Goal: Task Accomplishment & Management: Complete application form

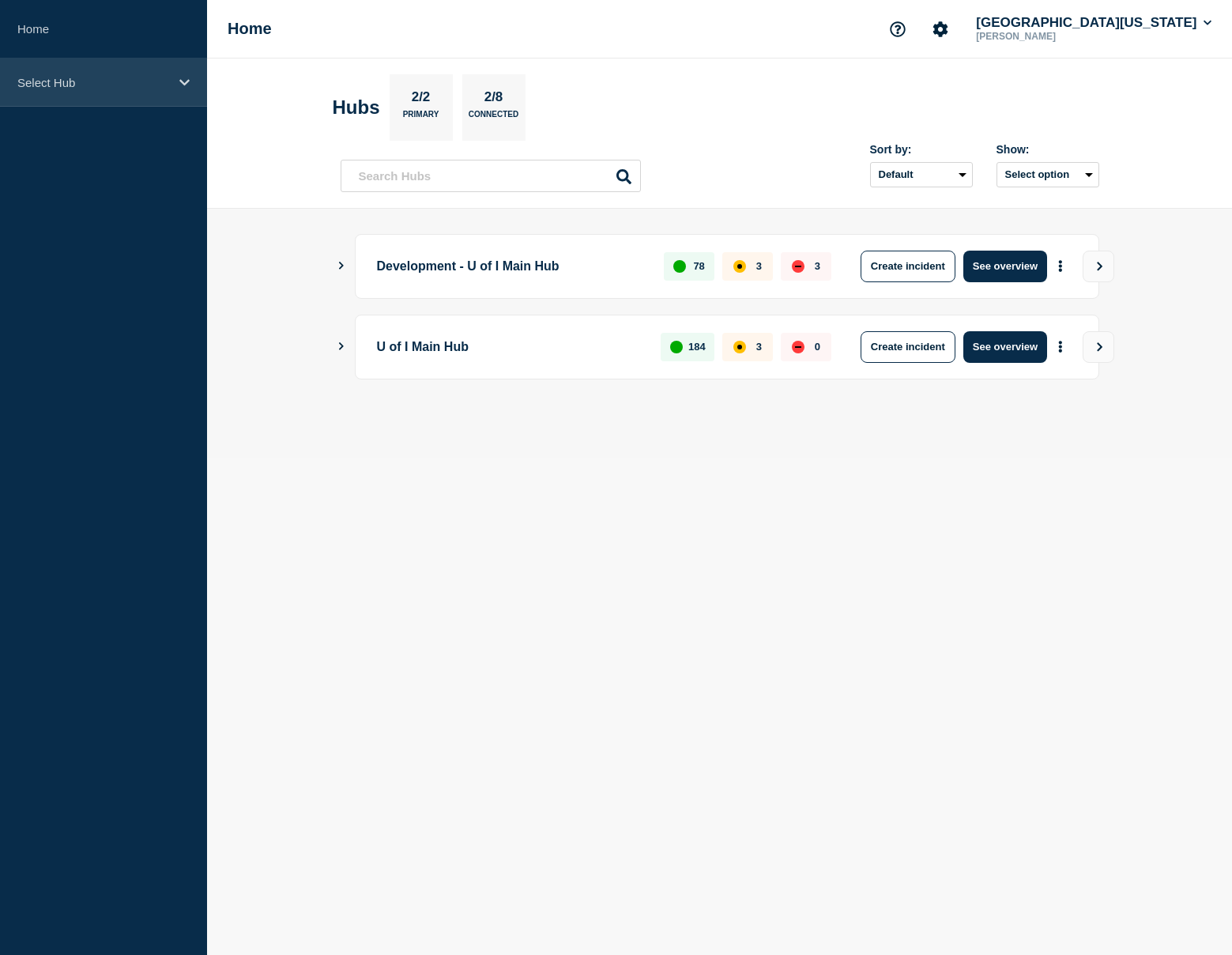
click at [135, 90] on div "Select Hub" at bounding box center [103, 82] width 207 height 49
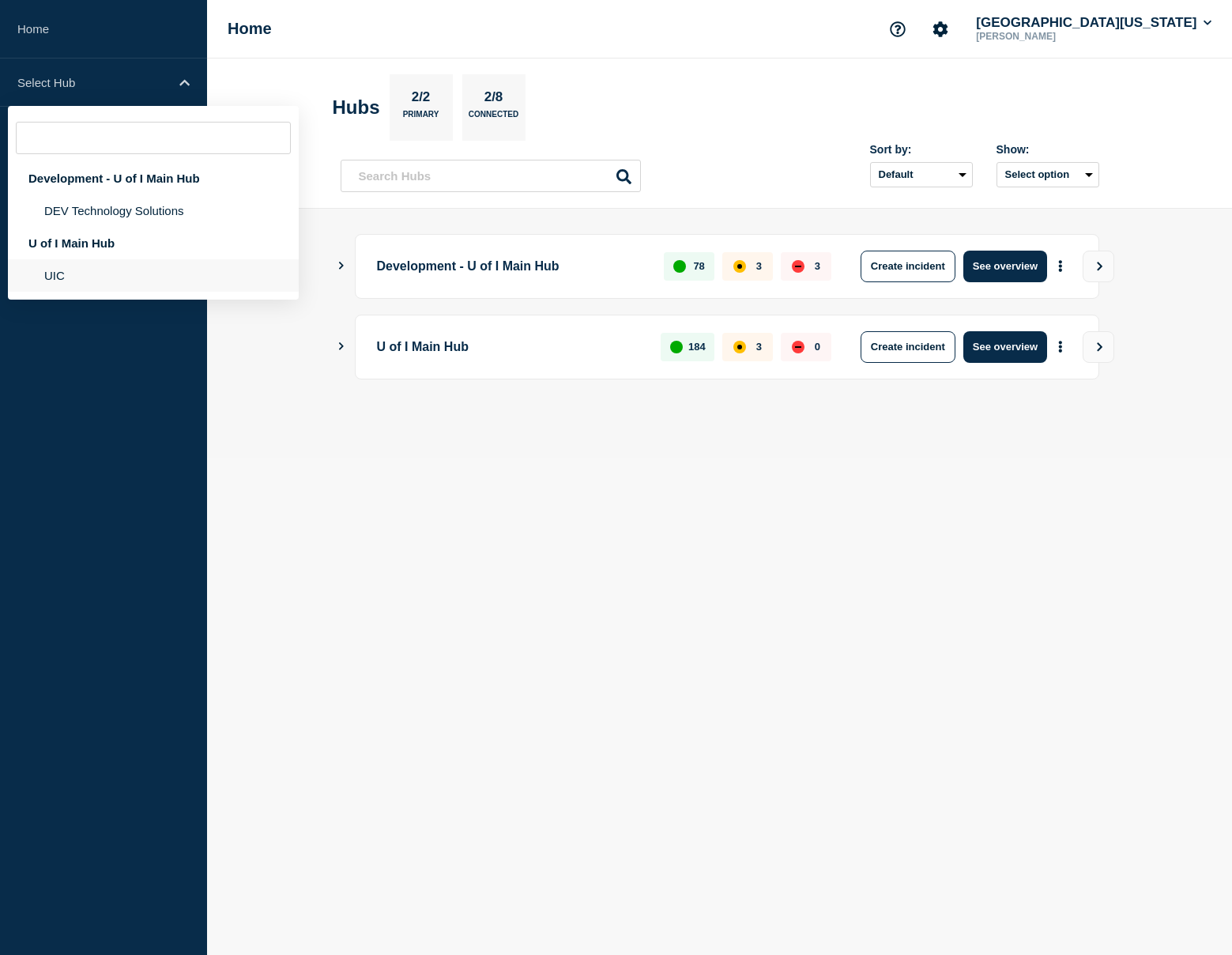
click at [71, 280] on li "UIC" at bounding box center [153, 275] width 291 height 33
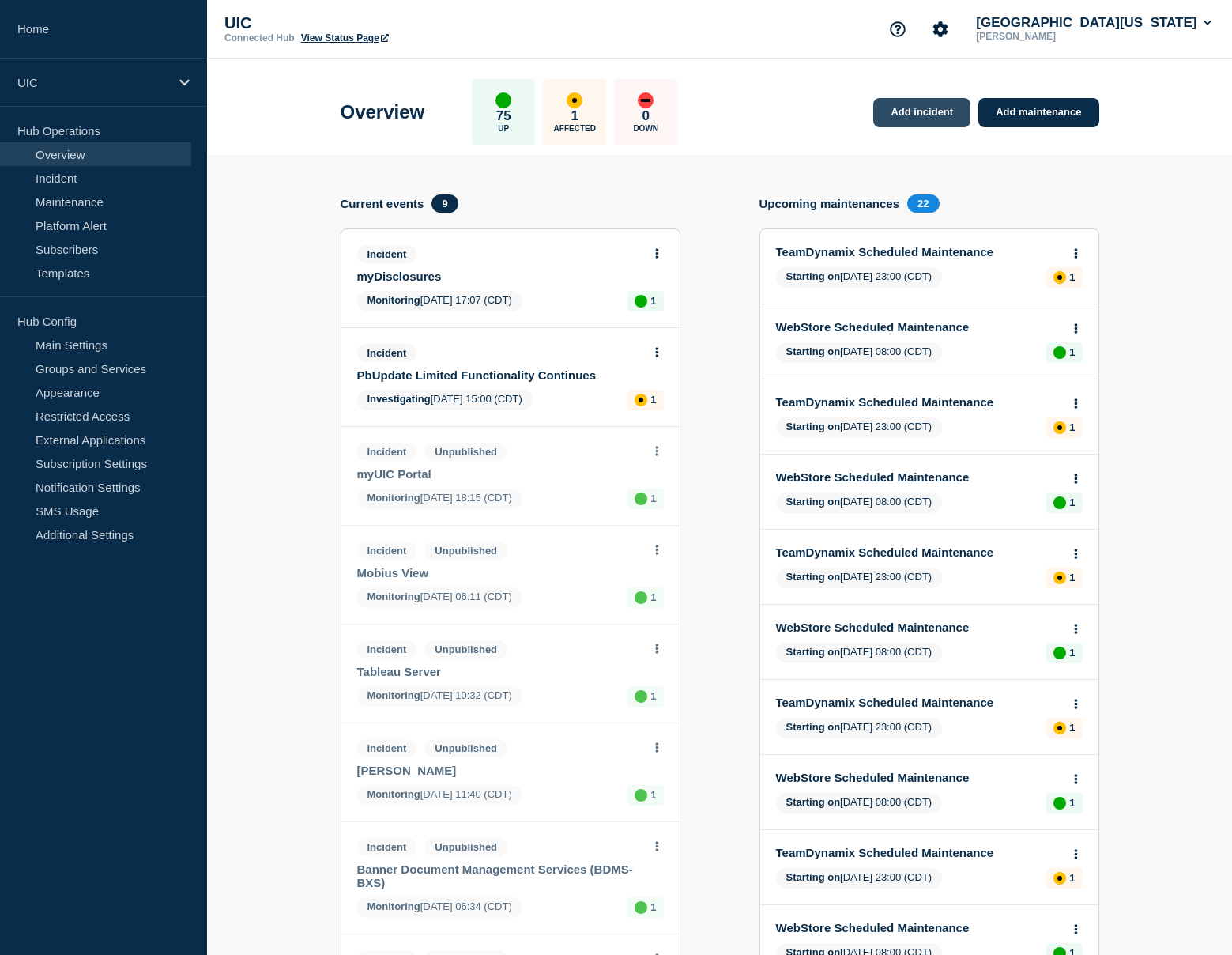
click at [923, 121] on link "Add incident" at bounding box center [922, 112] width 97 height 29
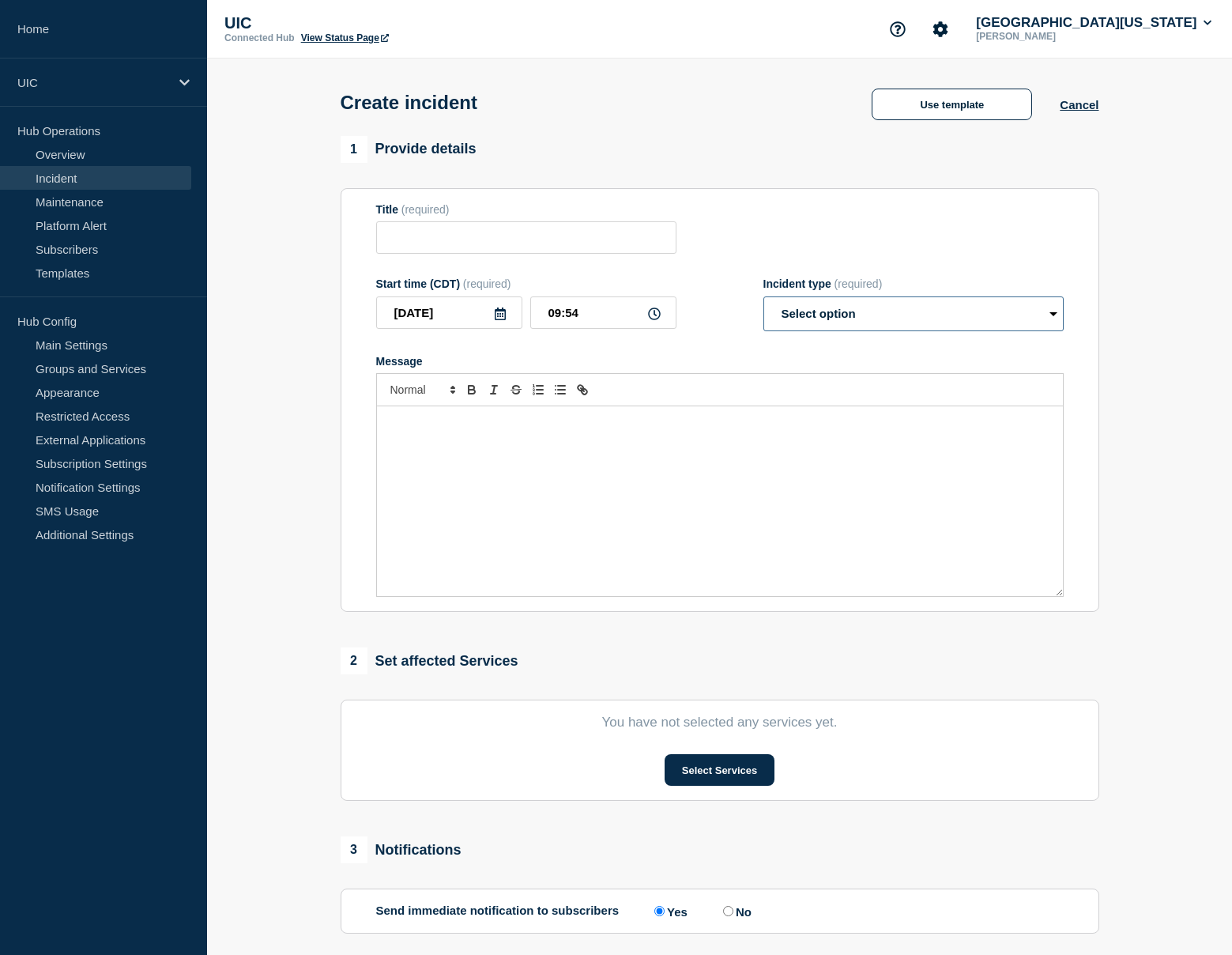
click at [848, 311] on select "Select option Investigating Identified Monitoring" at bounding box center [914, 313] width 300 height 35
click at [920, 101] on button "Use template" at bounding box center [953, 104] width 161 height 32
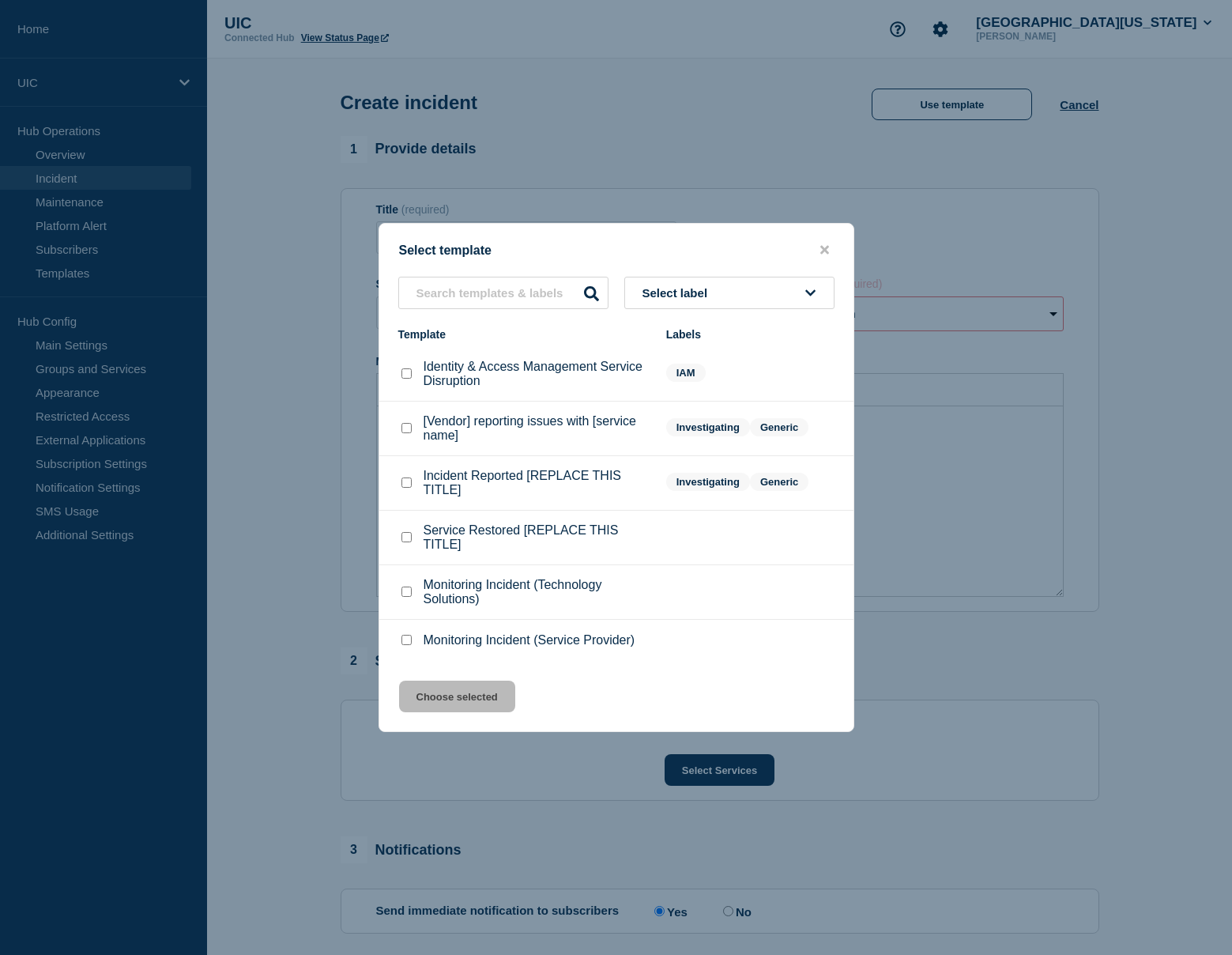
click at [439, 493] on p "Incident Reported [REPLACE THIS TITLE]" at bounding box center [537, 483] width 227 height 29
click at [400, 497] on div "Incident Reported [REPLACE THIS TITLE]" at bounding box center [525, 483] width 252 height 29
click at [404, 488] on checkbox"] "Incident Reported [REPLACE THIS TITLE] checkbox" at bounding box center [406, 483] width 10 height 10
checkbox checkbox"] "true"
click at [418, 713] on button "Choose selected" at bounding box center [457, 697] width 116 height 32
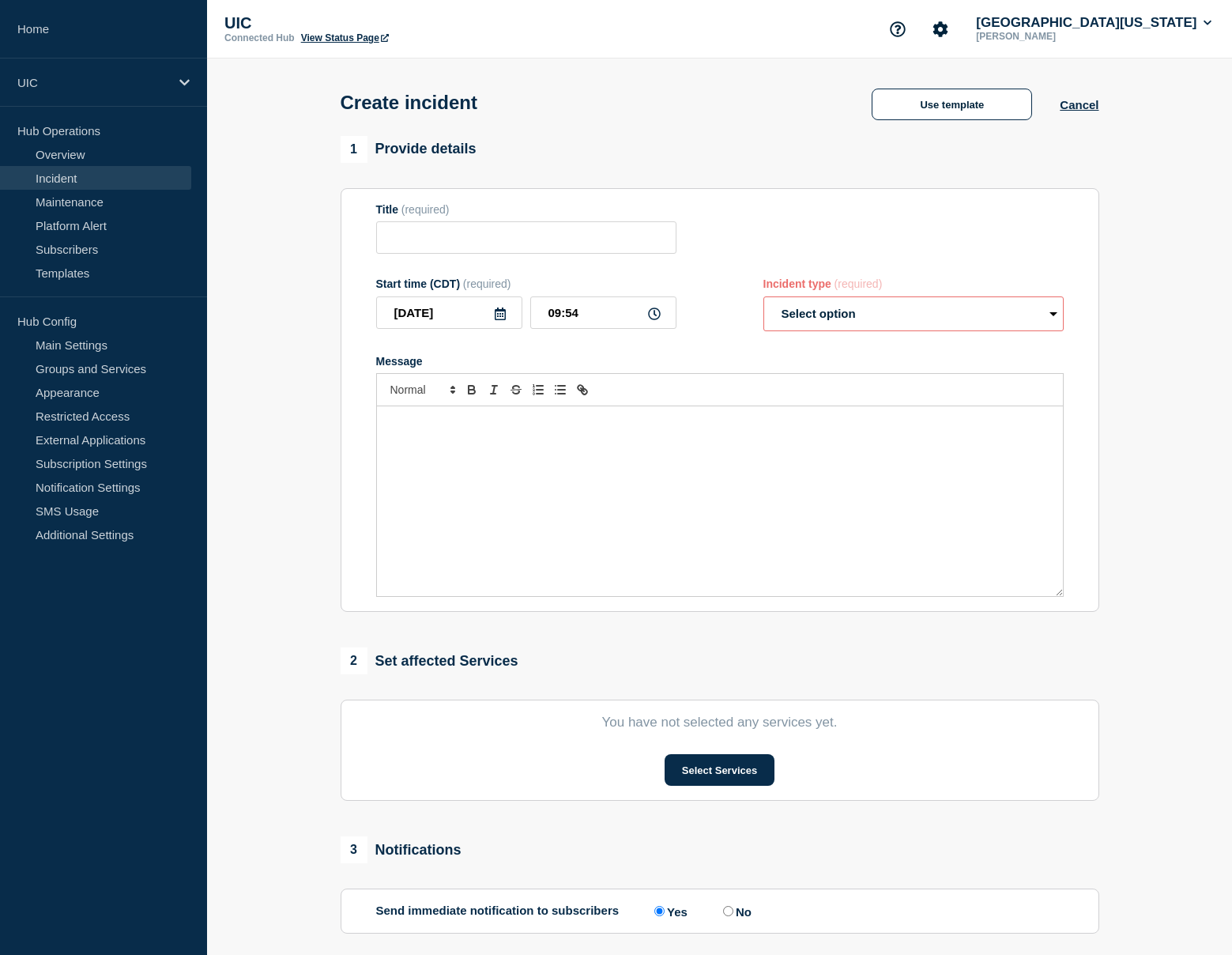
type input "Incident Reported [REPLACE THIS TITLE]"
select select "investigating"
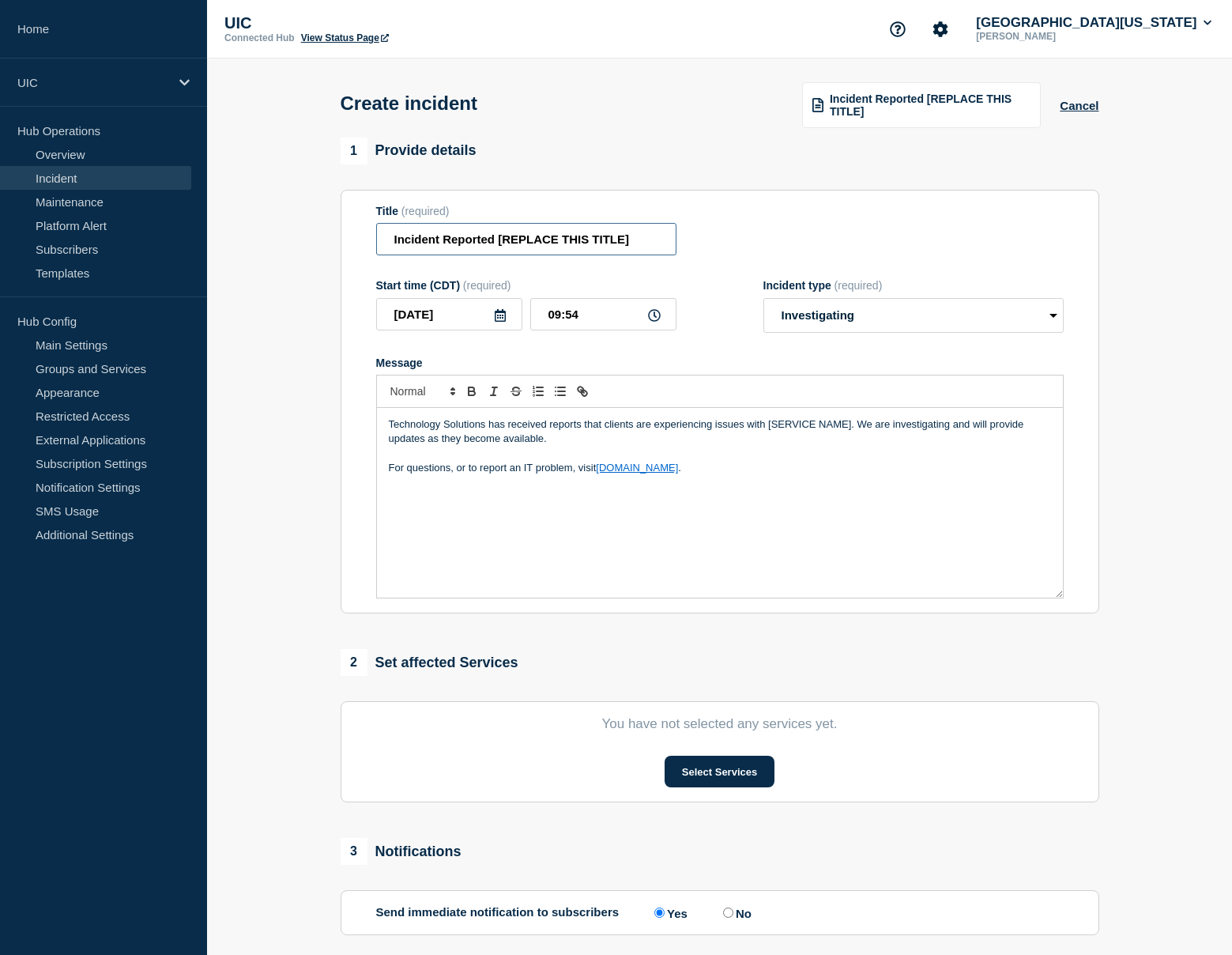
drag, startPoint x: 493, startPoint y: 252, endPoint x: 661, endPoint y: 262, distance: 168.3
click at [661, 255] on input "Incident Reported [REPLACE THIS TITLE]" at bounding box center [527, 239] width 300 height 33
paste input "WiFi issues at [GEOGRAPHIC_DATA] A4"
click at [433, 249] on input "WiFi issues at [GEOGRAPHIC_DATA] A4" at bounding box center [527, 239] width 300 height 33
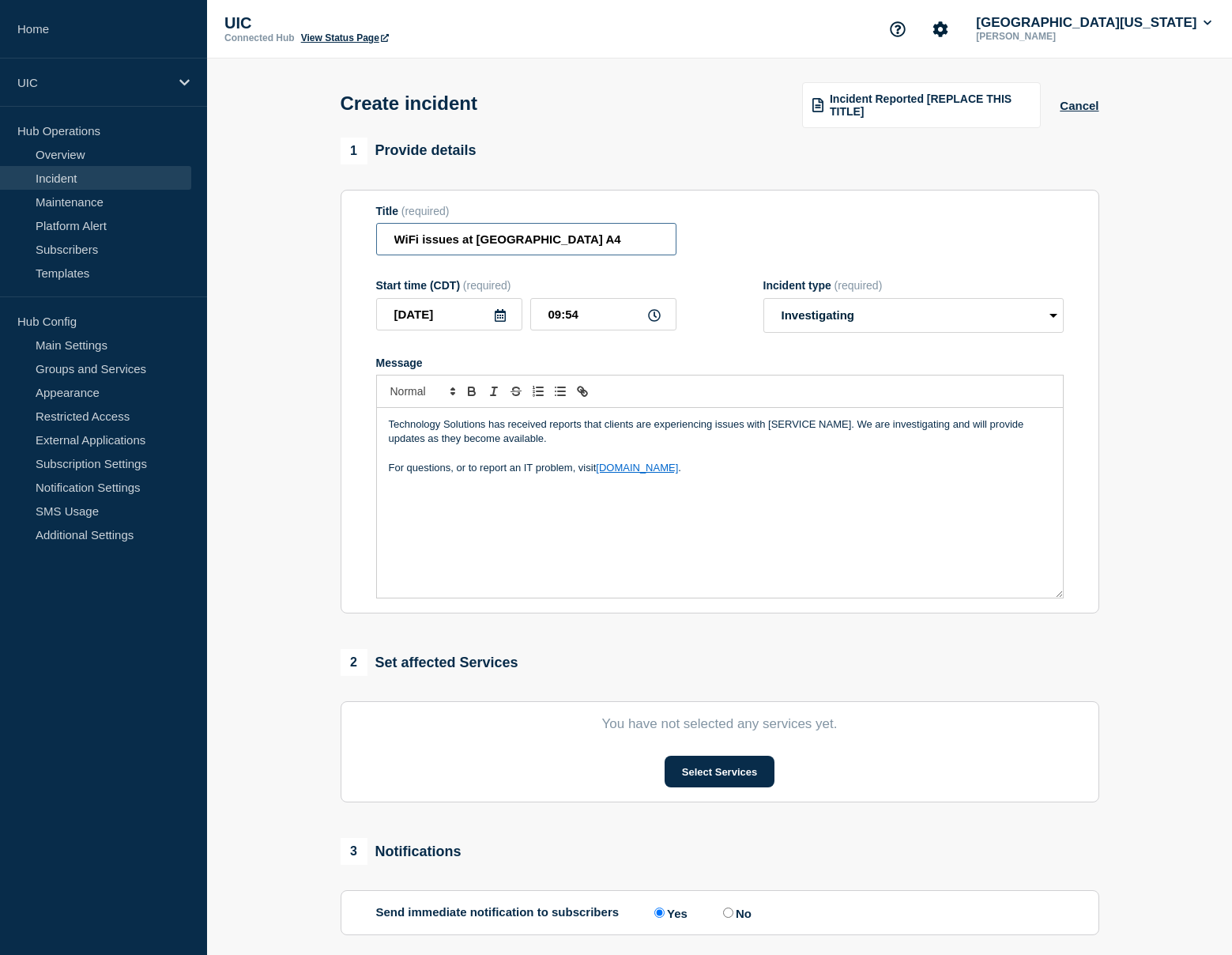
click at [423, 249] on input "WiFi issues at [GEOGRAPHIC_DATA] A4" at bounding box center [527, 239] width 300 height 33
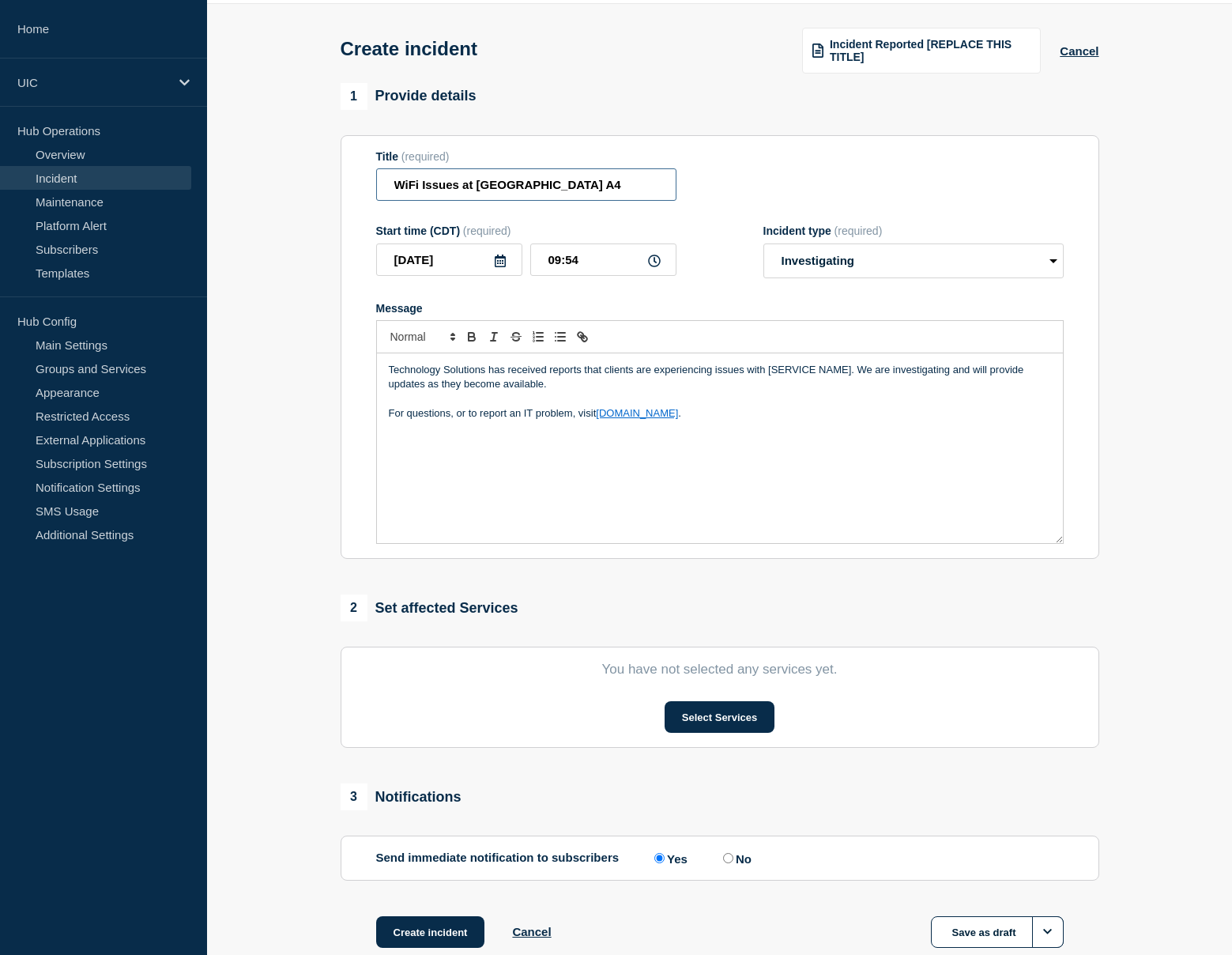
scroll to position [72, 0]
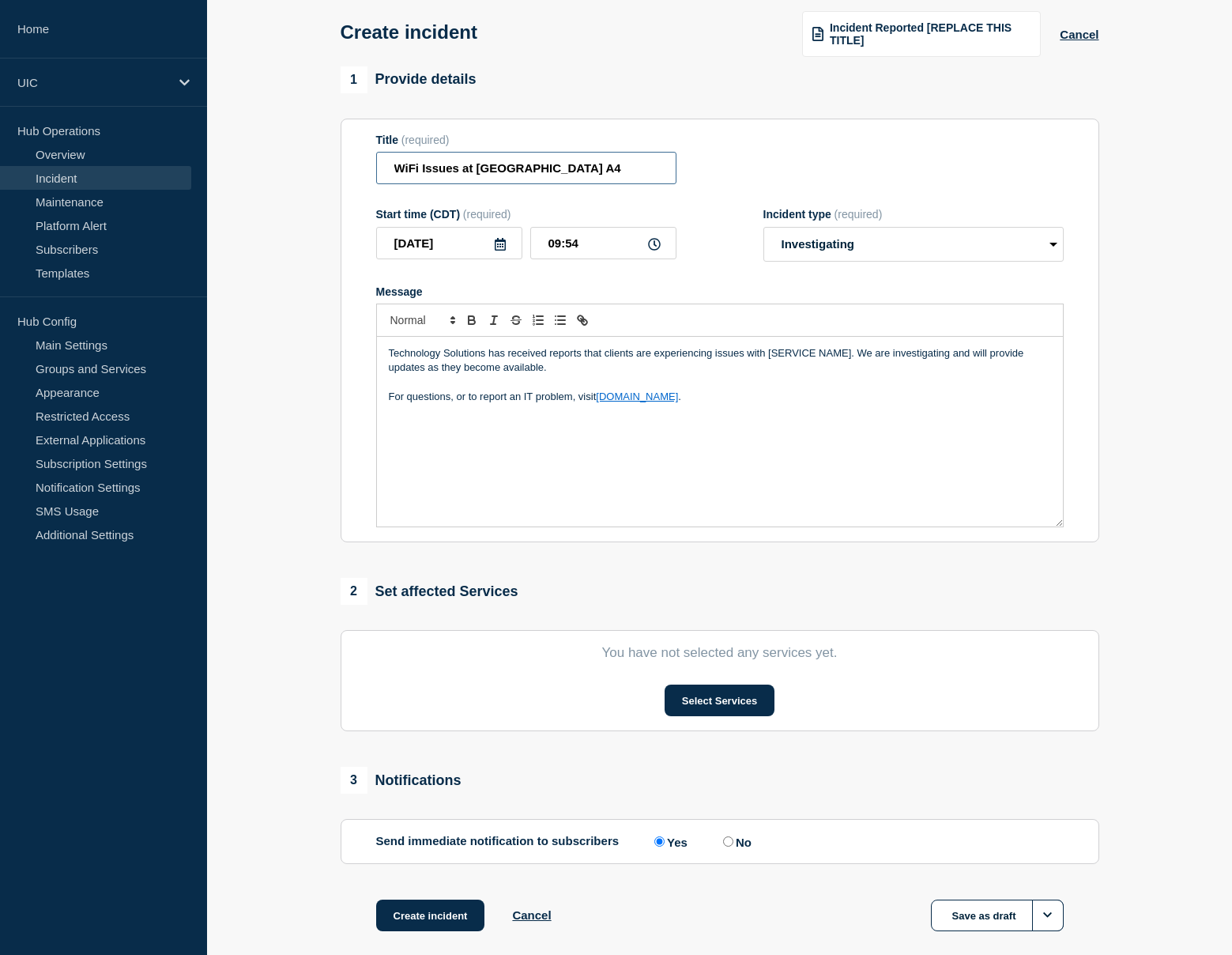
type input "WiFi Issues at [GEOGRAPHIC_DATA] A4"
click at [595, 253] on input "09:54" at bounding box center [603, 242] width 146 height 33
drag, startPoint x: 766, startPoint y: 372, endPoint x: 850, endPoint y: 373, distance: 84.0
click at [850, 373] on p "Technology Solutions has received reports that clients are experiencing issues …" at bounding box center [719, 360] width 663 height 29
drag, startPoint x: 876, startPoint y: 370, endPoint x: 959, endPoint y: 366, distance: 83.1
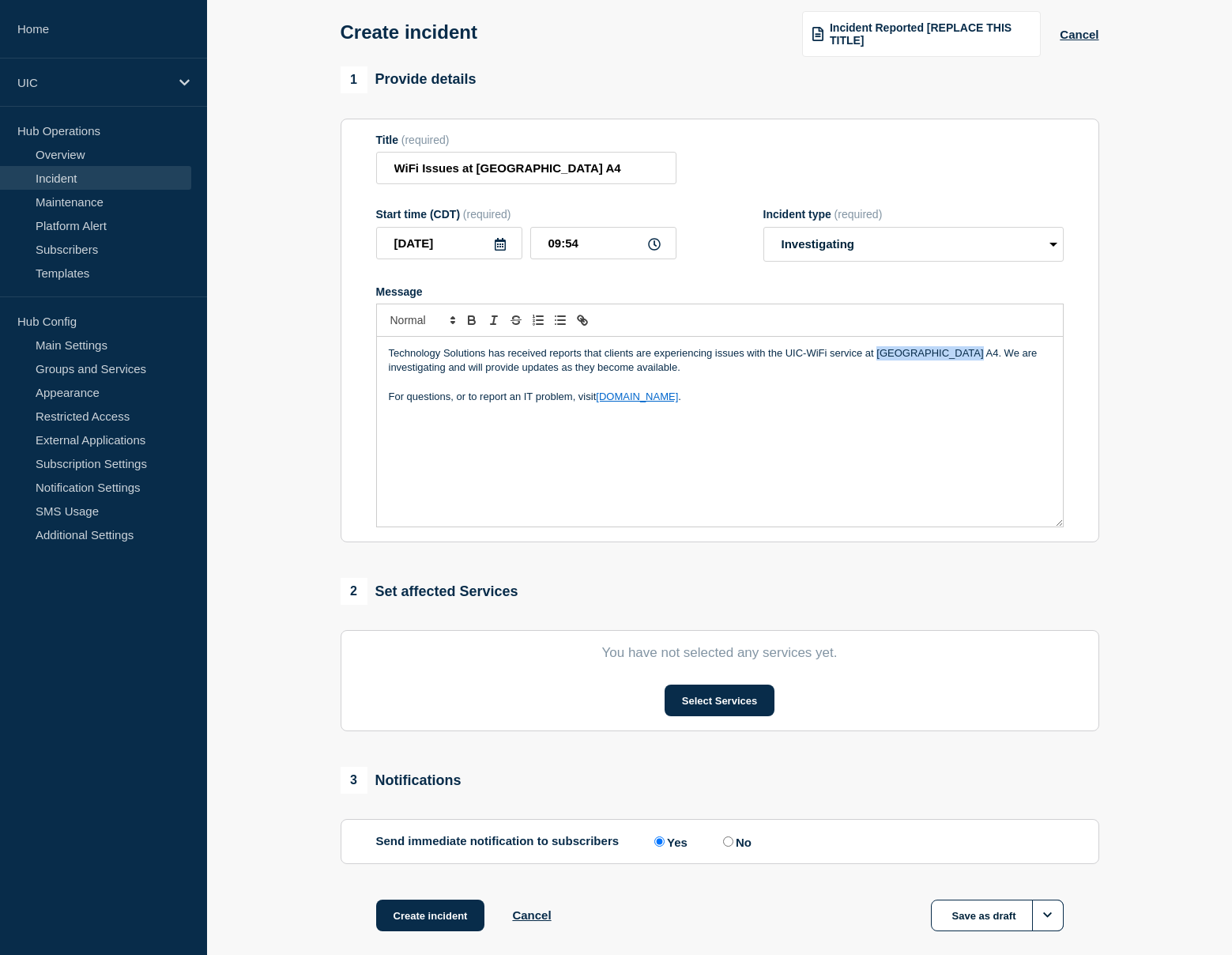
click at [959, 366] on p "Technology Solutions has received reports that clients are experiencing issues …" at bounding box center [719, 360] width 663 height 29
copy p "Lecture Center A4"
click at [784, 366] on p "Technology Solutions has received reports that clients are experiencing issues …" at bounding box center [719, 360] width 663 height 29
click at [798, 371] on p "Technology Solutions has received reports that clients are experiencing issues …" at bounding box center [719, 360] width 663 height 29
click at [775, 370] on p "Technology Solutions has received reports that clients are experiencing issues …" at bounding box center [719, 360] width 663 height 29
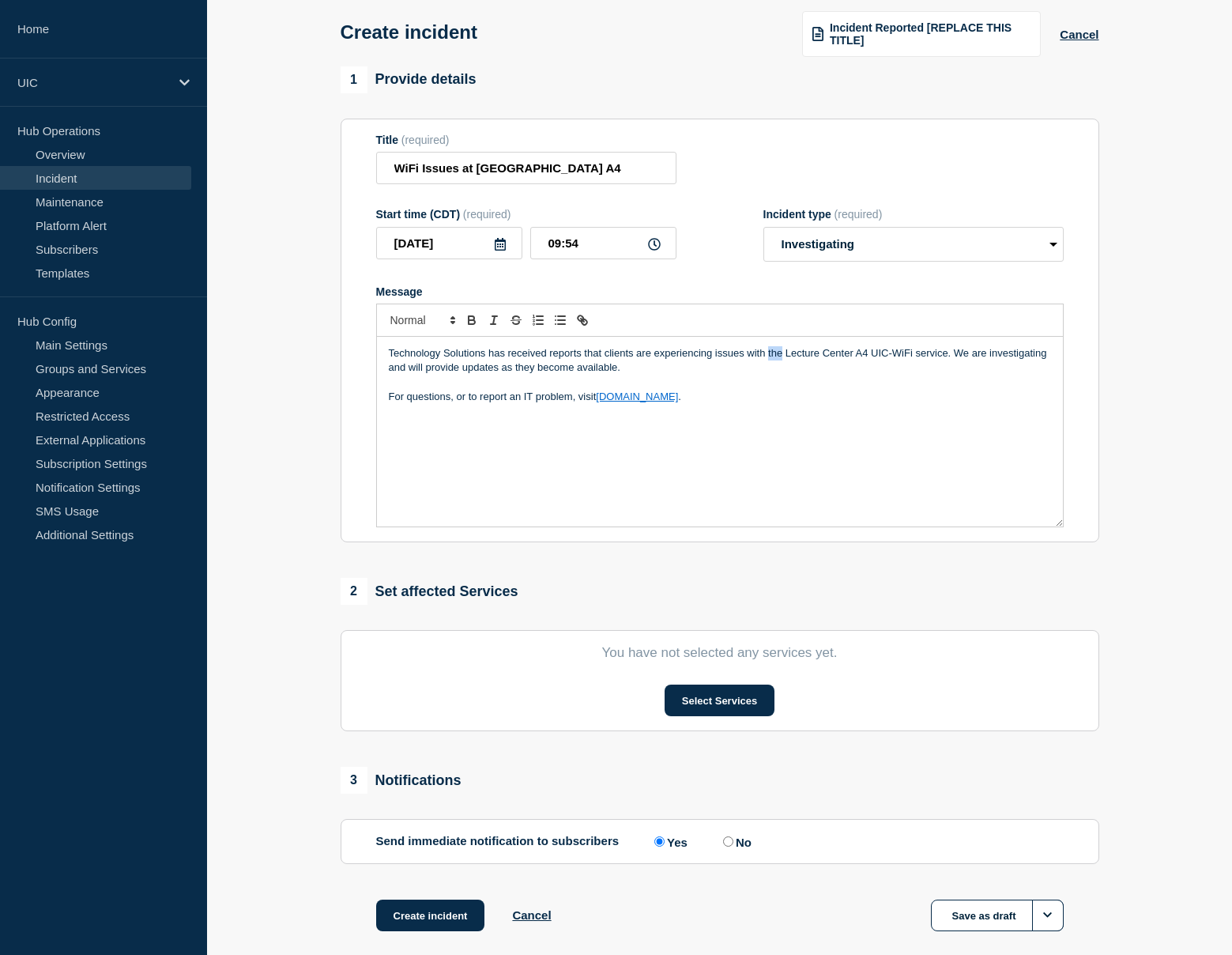
click at [775, 370] on p "Technology Solutions has received reports that clients are experiencing issues …" at bounding box center [719, 360] width 663 height 29
click at [837, 368] on p "Technology Solutions has received reports that clients are experiencing issues …" at bounding box center [719, 360] width 663 height 29
click at [848, 369] on p "Technology Solutions has received reports that clients are experiencing issues …" at bounding box center [719, 360] width 663 height 29
click at [852, 404] on p "For questions, or to report an IT problem, visit [DOMAIN_NAME] ." at bounding box center [719, 397] width 663 height 14
click at [859, 360] on p "Technology Solutions has received reports that clients are experiencing issues …" at bounding box center [719, 360] width 663 height 29
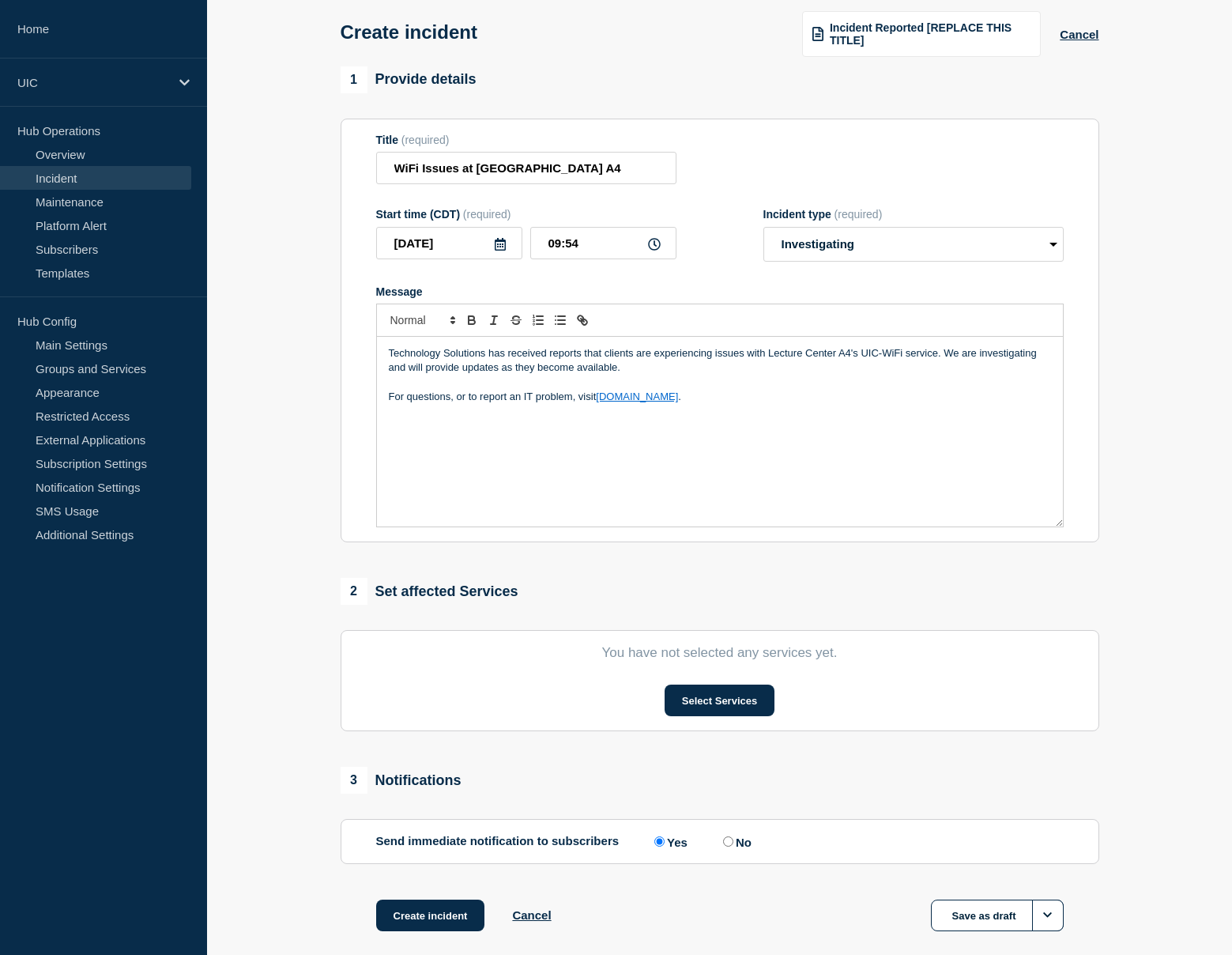
click at [858, 370] on p "Technology Solutions has received reports that clients are experiencing issues …" at bounding box center [719, 360] width 663 height 29
click at [783, 373] on p "Technology Solutions has received reports that clients are experiencing issues …" at bounding box center [719, 360] width 663 height 29
click at [710, 423] on div "Technology Solutions has received reports that clients are experiencing issues …" at bounding box center [720, 431] width 687 height 190
drag, startPoint x: 851, startPoint y: 367, endPoint x: 930, endPoint y: 368, distance: 79.0
click at [930, 368] on p "Technology Solutions has received reports that clients are experiencing issues …" at bounding box center [719, 360] width 663 height 29
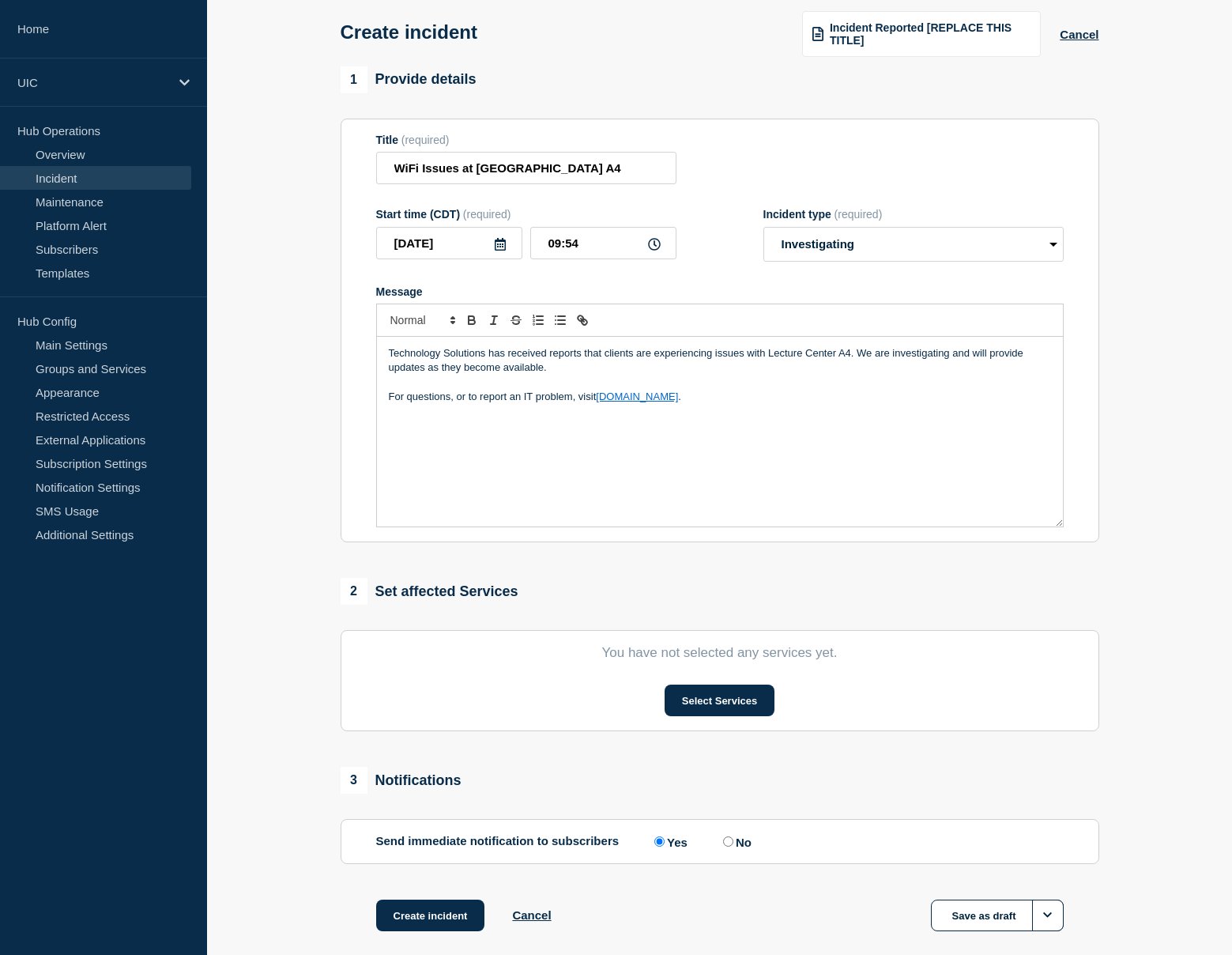
click at [768, 370] on p "Technology Solutions has received reports that clients are experiencing issues …" at bounding box center [719, 360] width 663 height 29
click at [434, 404] on p "For questions, or to report an IT problem, visit [DOMAIN_NAME] ." at bounding box center [719, 397] width 663 height 14
click at [655, 703] on div "Select Services" at bounding box center [720, 701] width 688 height 32
click at [684, 709] on button "Select Services" at bounding box center [719, 701] width 110 height 32
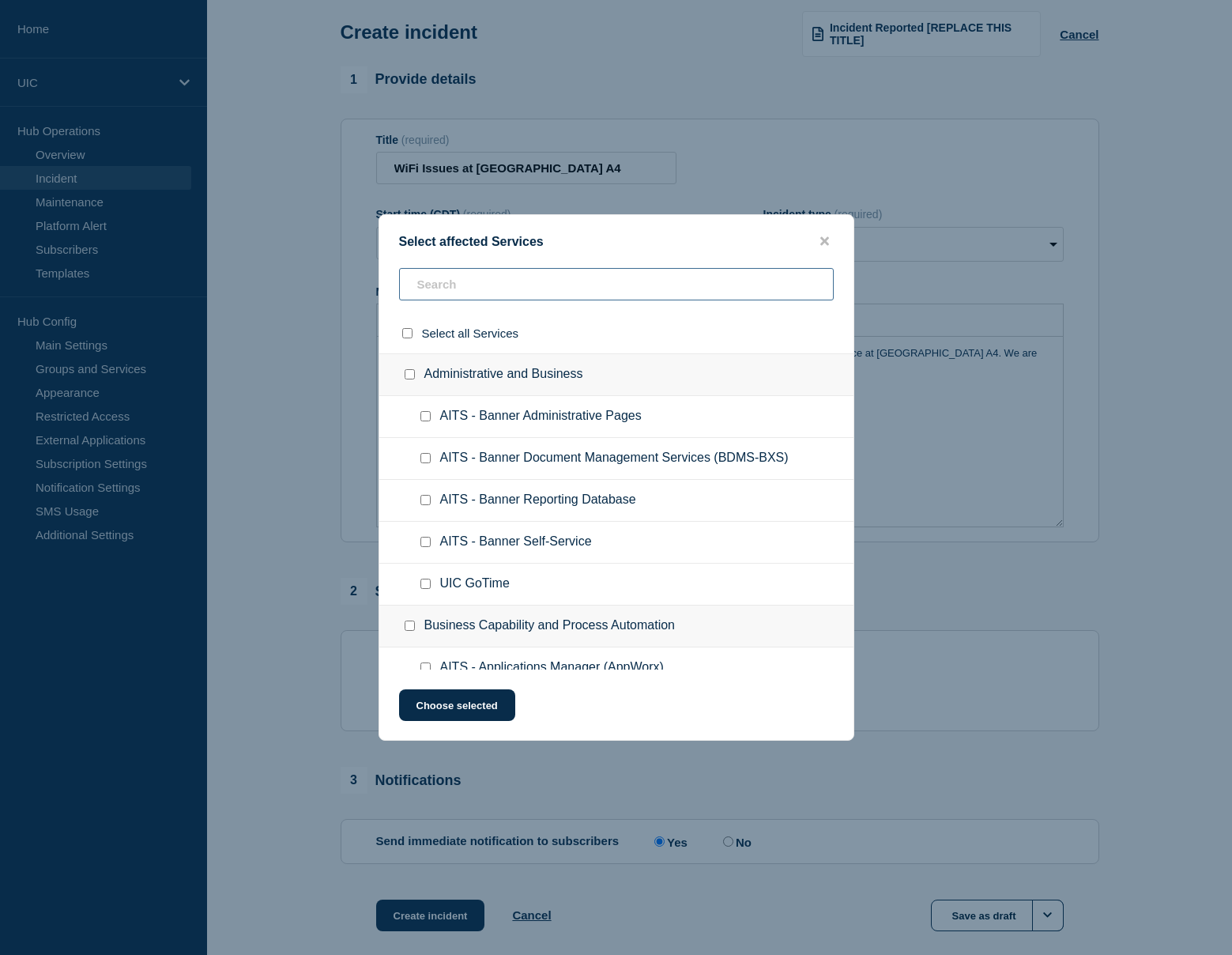
click at [515, 286] on input "text" at bounding box center [617, 284] width 435 height 33
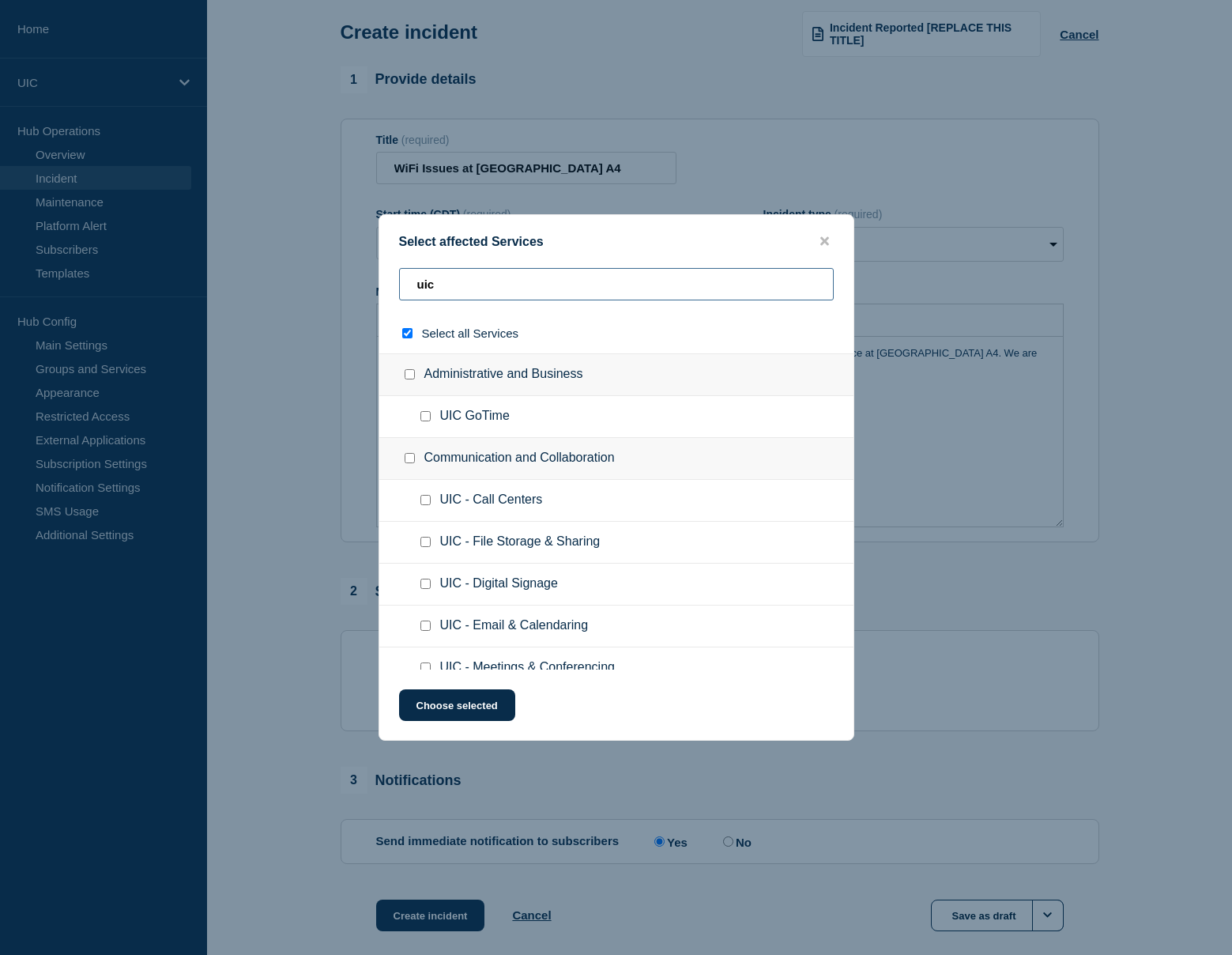
type input "uic w"
checkbox input "true"
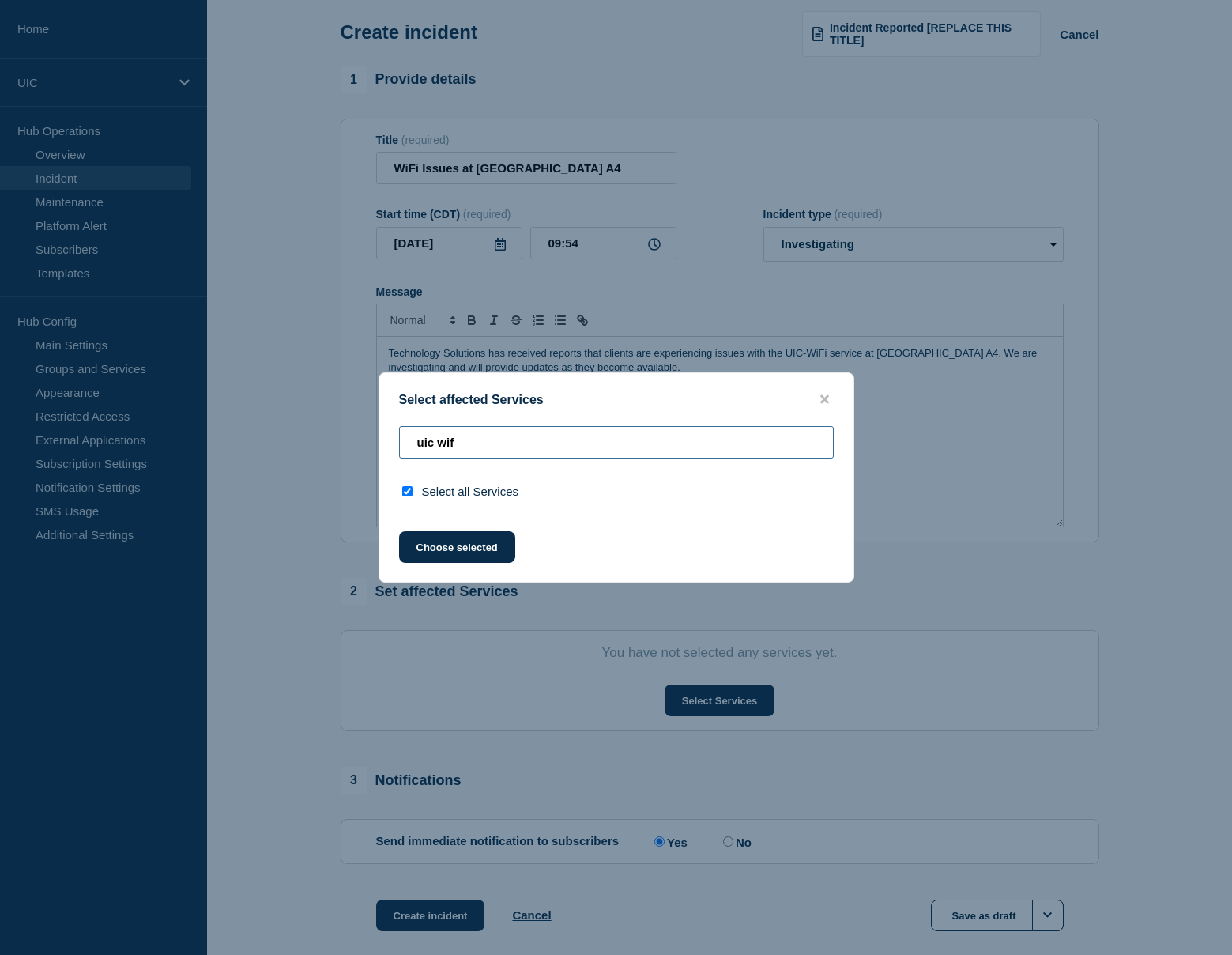
type input "w"
checkbox input "false"
type input "wi"
checkbox input "true"
type input "w"
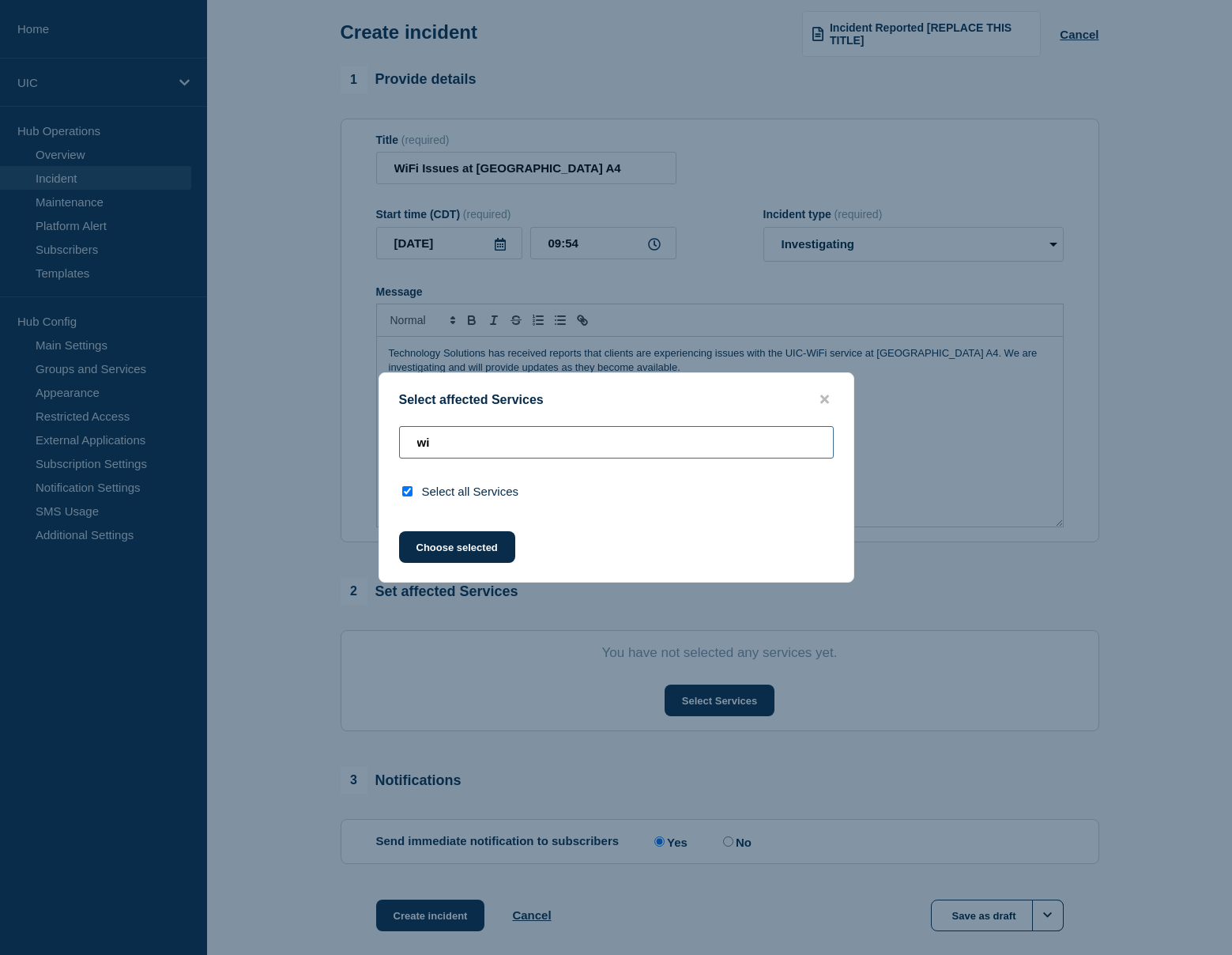
checkbox input "false"
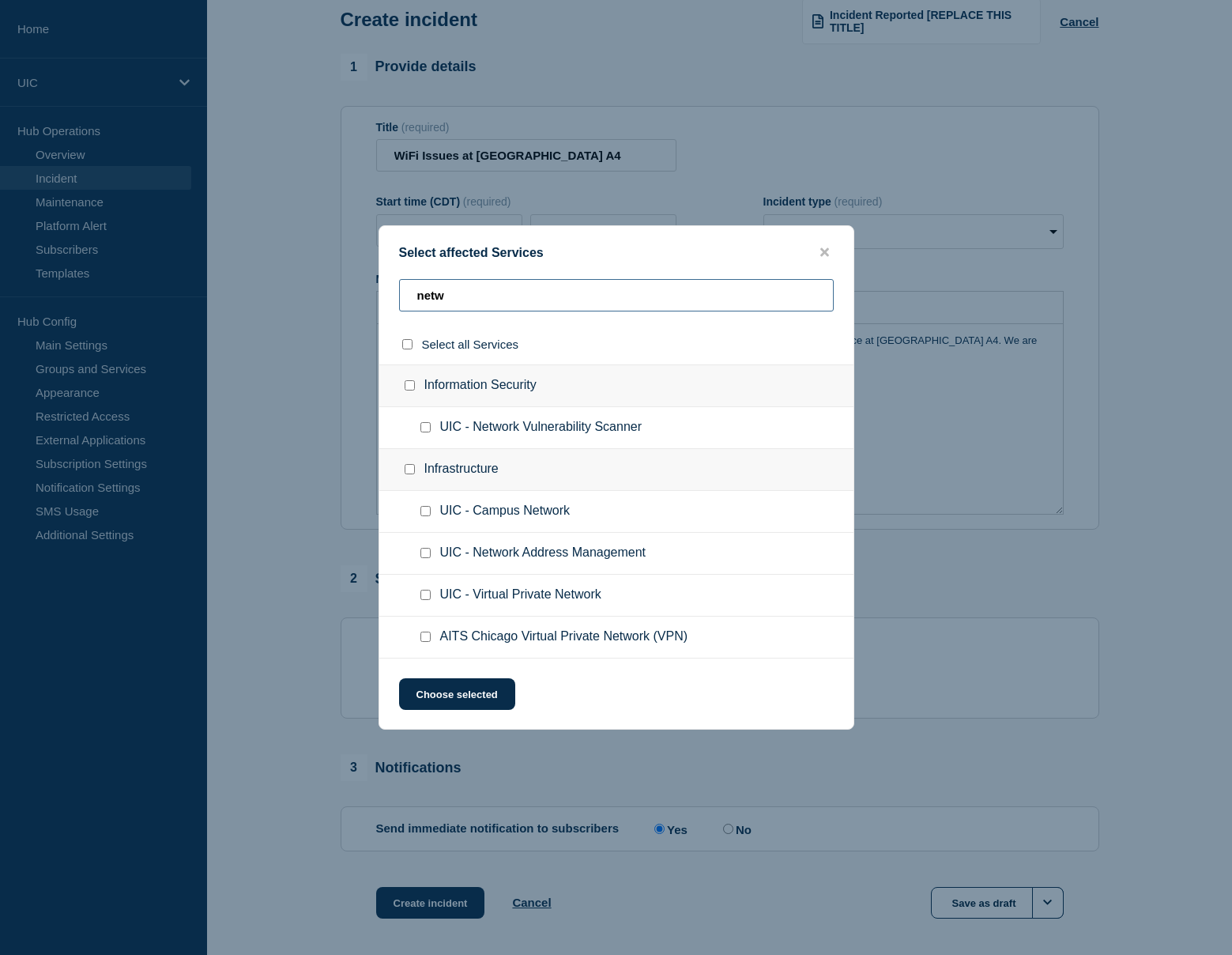
scroll to position [85, 0]
type input "netw"
click at [549, 520] on span "UIC - Campus Network" at bounding box center [505, 512] width 129 height 16
click at [427, 513] on input "UIC - Campus Network checkbox" at bounding box center [425, 511] width 10 height 10
checkbox input "true"
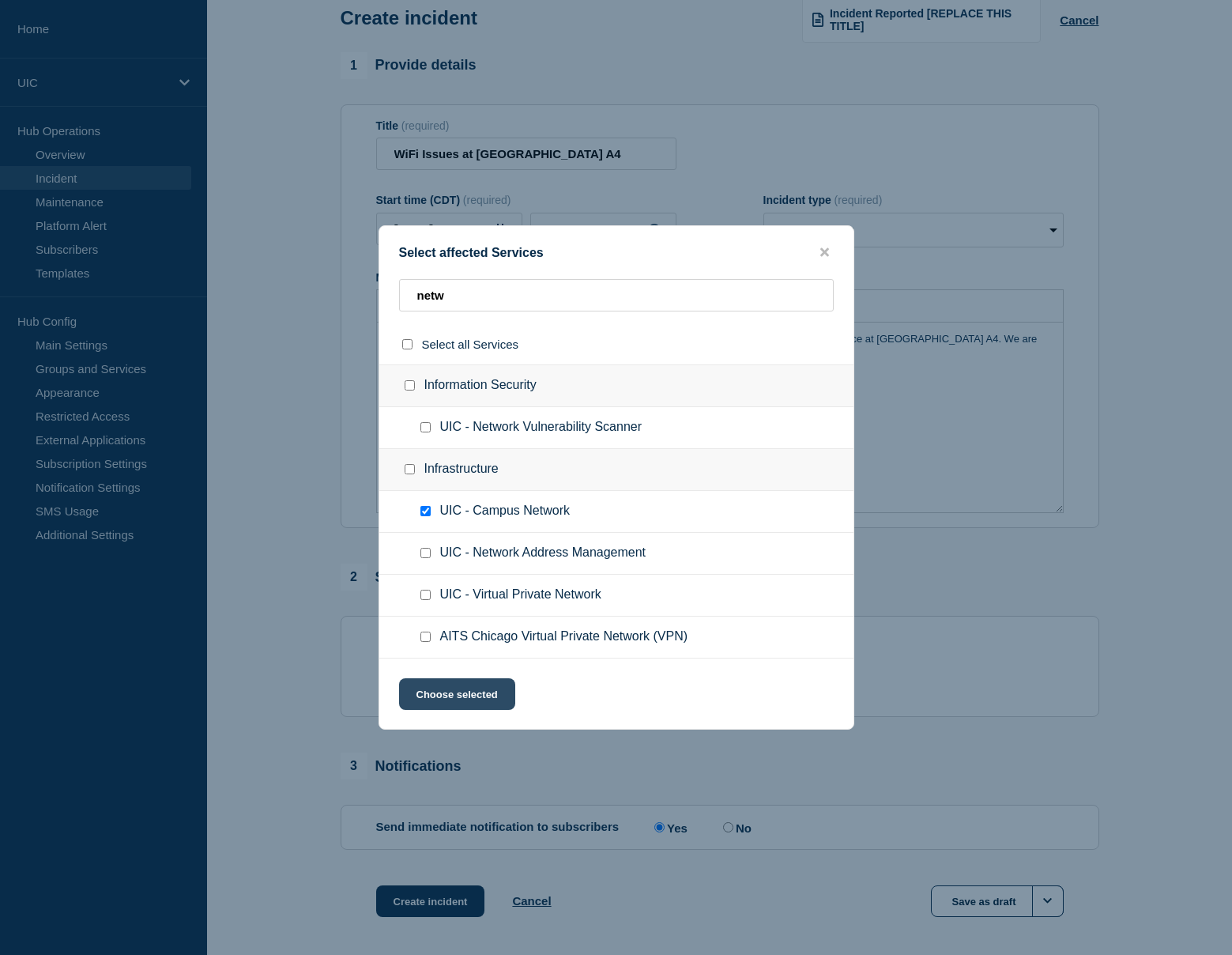
click at [460, 704] on button "Choose selected" at bounding box center [457, 695] width 116 height 32
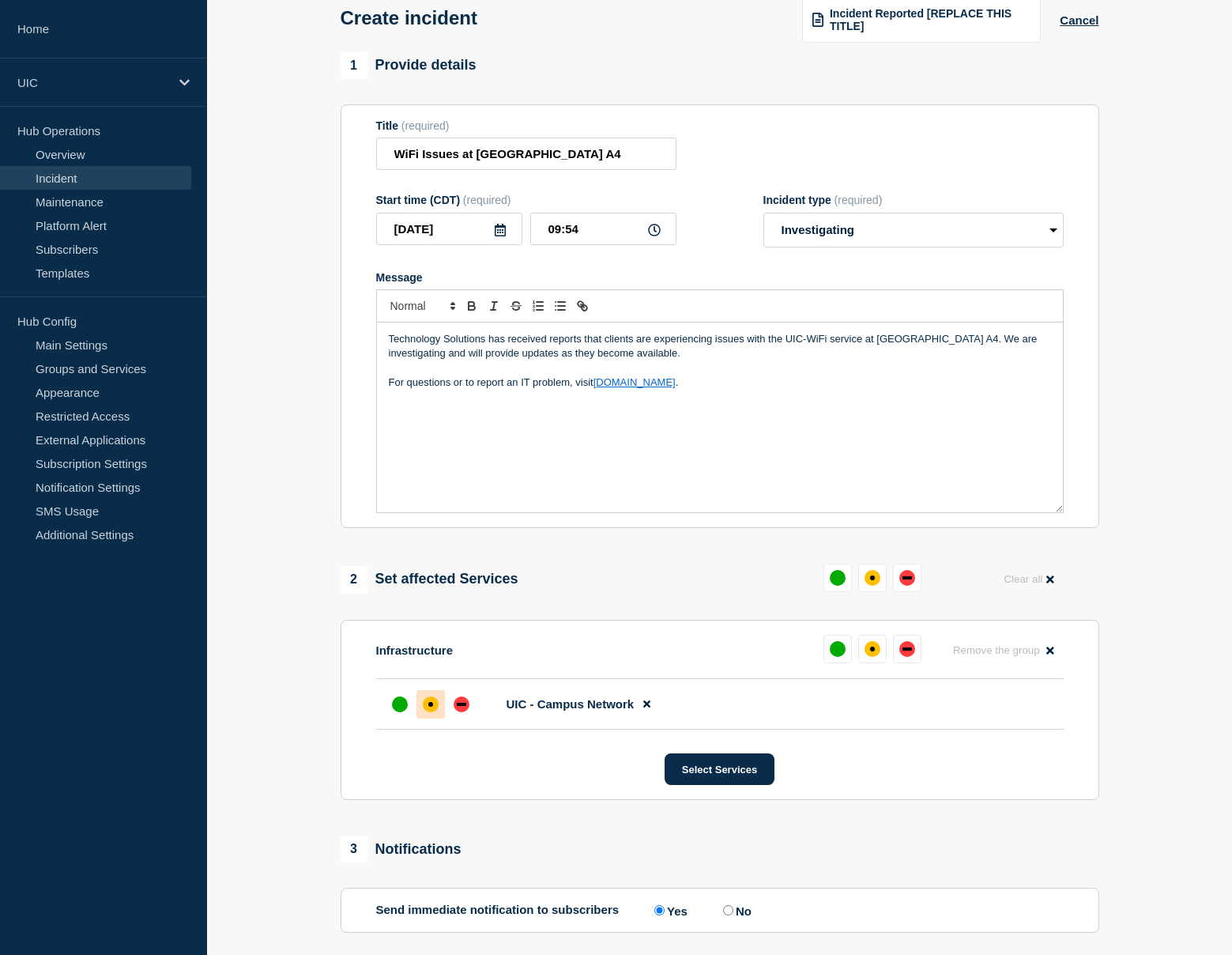
click at [438, 718] on div at bounding box center [430, 705] width 29 height 29
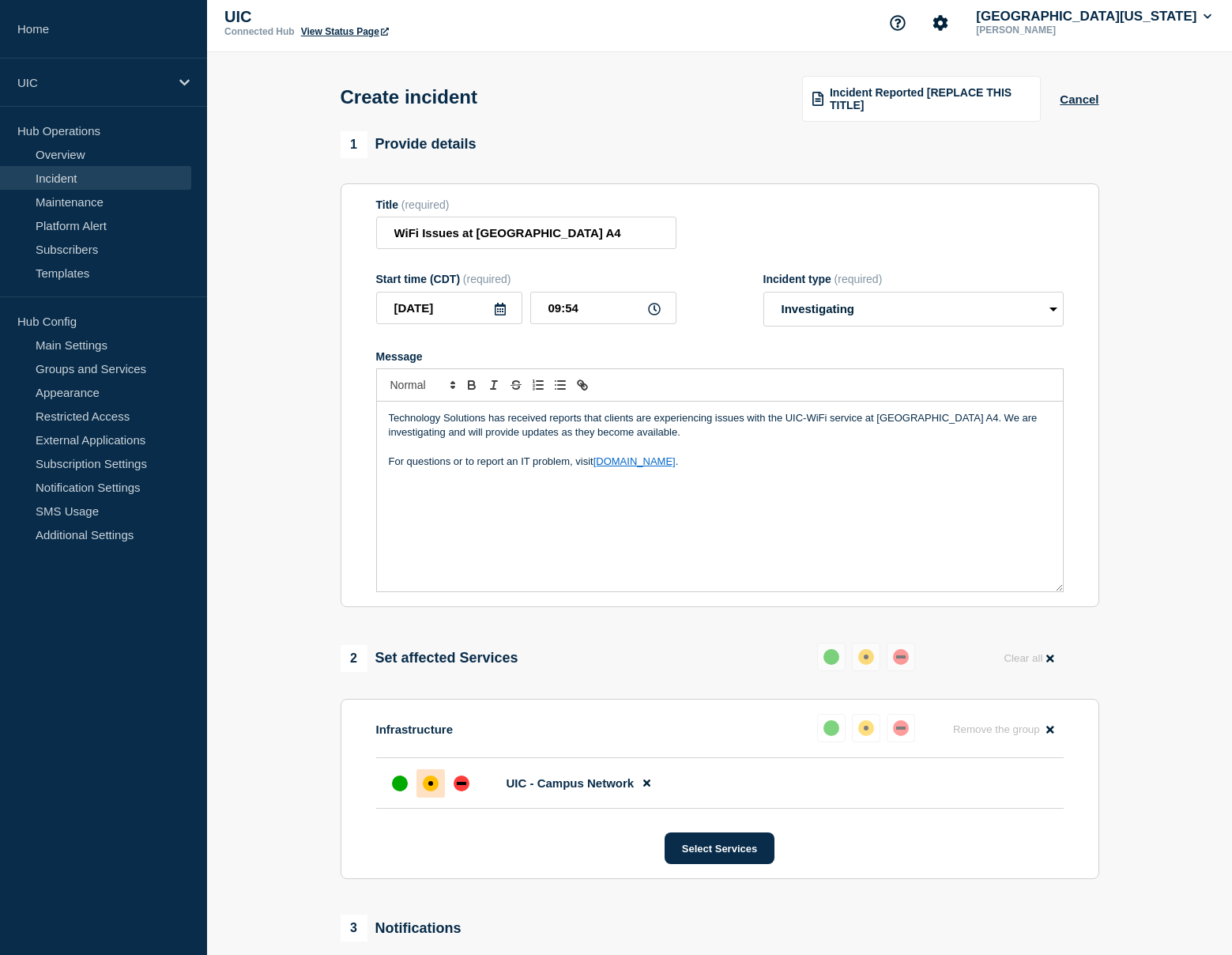
scroll to position [0, 0]
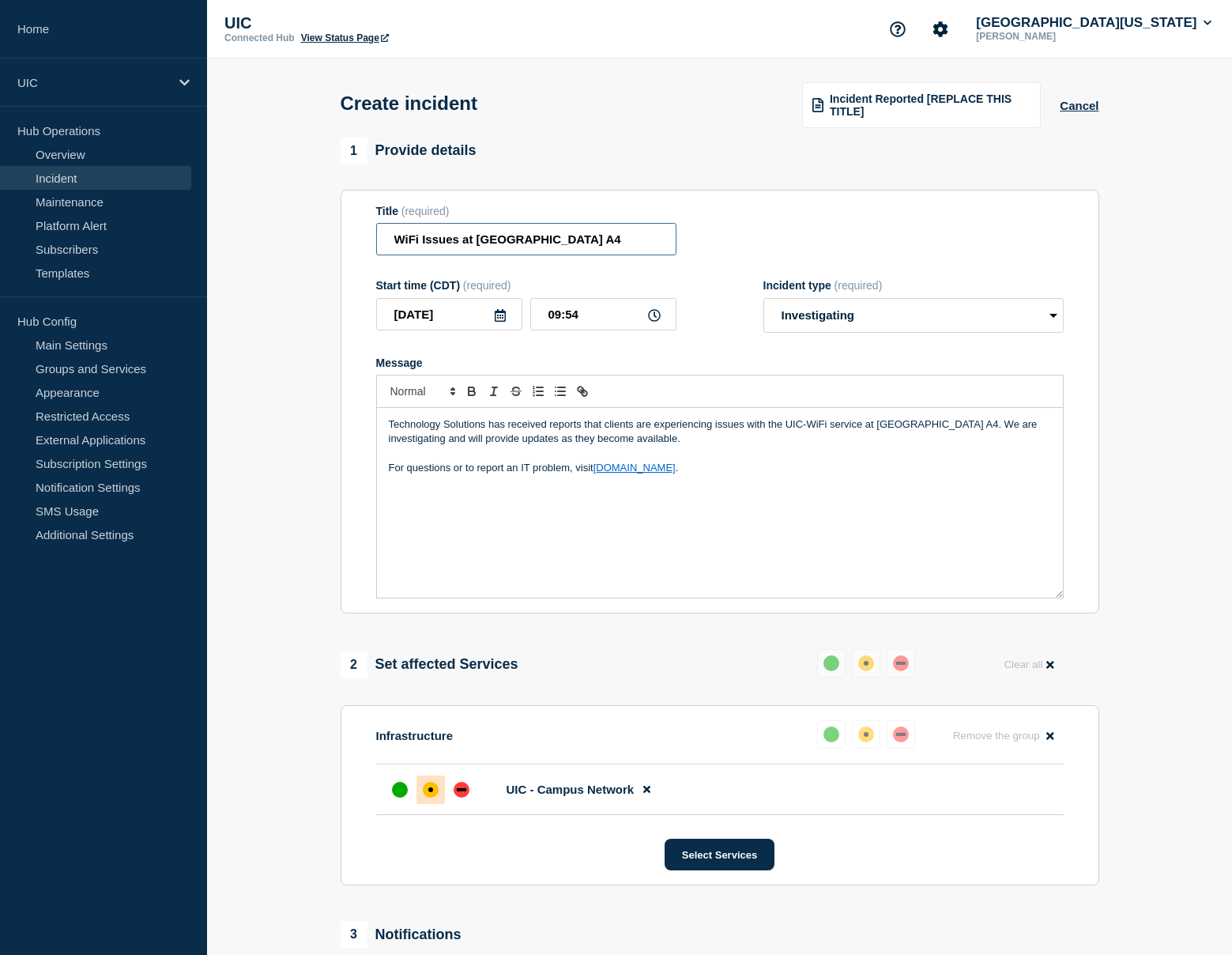
click at [411, 248] on input "WiFi Issues at [GEOGRAPHIC_DATA] A4" at bounding box center [527, 239] width 300 height 33
drag, startPoint x: 442, startPoint y: 247, endPoint x: 348, endPoint y: 247, distance: 94.0
click at [348, 247] on section "Title (required) UICWi-Fi Issues at [GEOGRAPHIC_DATA] A4 Start time (CDT) (requ…" at bounding box center [720, 401] width 759 height 424
drag, startPoint x: 544, startPoint y: 244, endPoint x: 361, endPoint y: 244, distance: 183.0
click at [361, 244] on section "Title (required) Campus Network Issues at Lecture Center A4 Start time (CDT) (r…" at bounding box center [720, 401] width 759 height 424
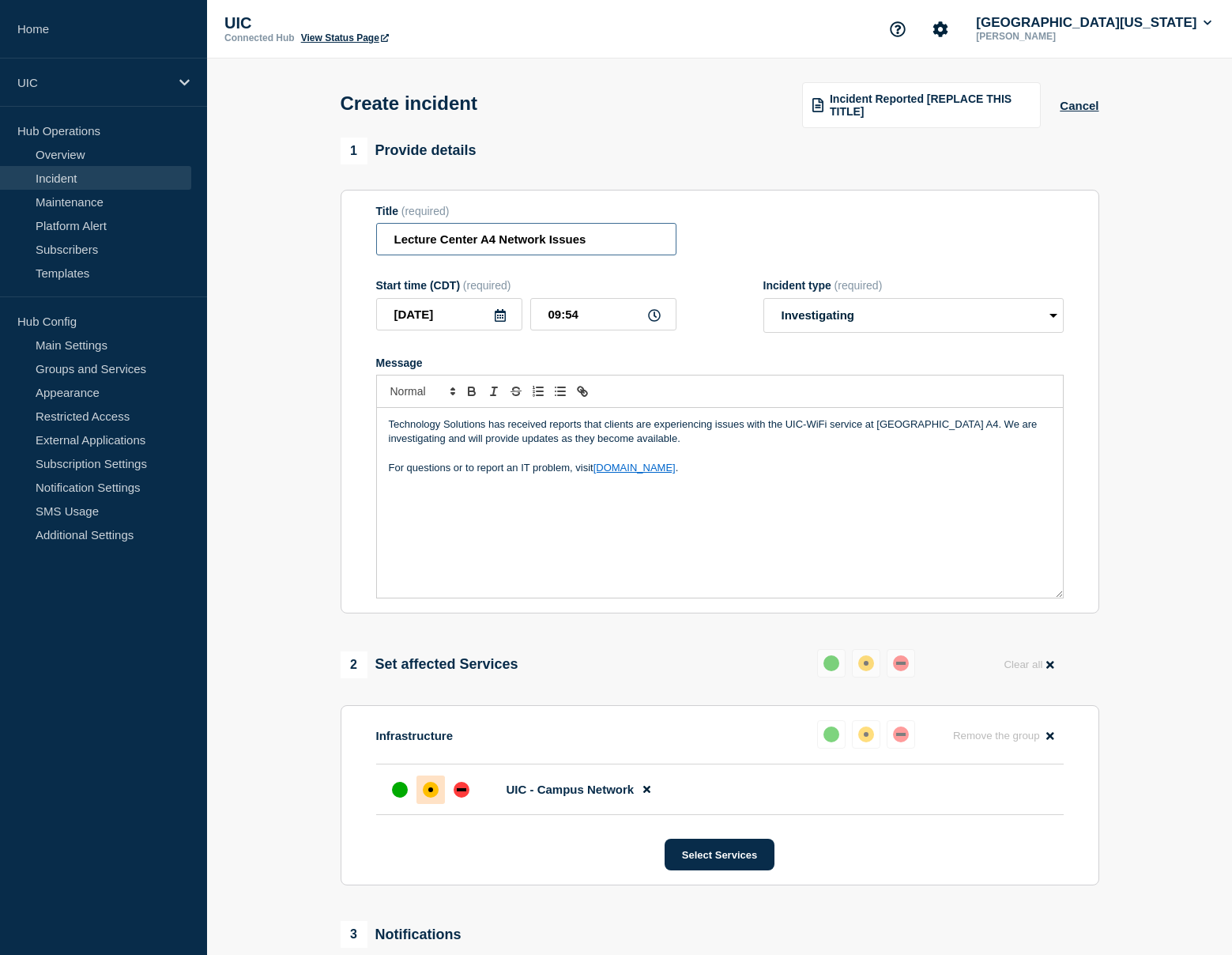
click at [390, 250] on input "Lecture Center A4 Network Issues" at bounding box center [527, 239] width 300 height 33
click at [506, 247] on input "Lecture Center A4 Network Issues" at bounding box center [527, 239] width 300 height 33
click at [500, 247] on input "Lecture Center A4 Network Issues" at bounding box center [527, 239] width 300 height 33
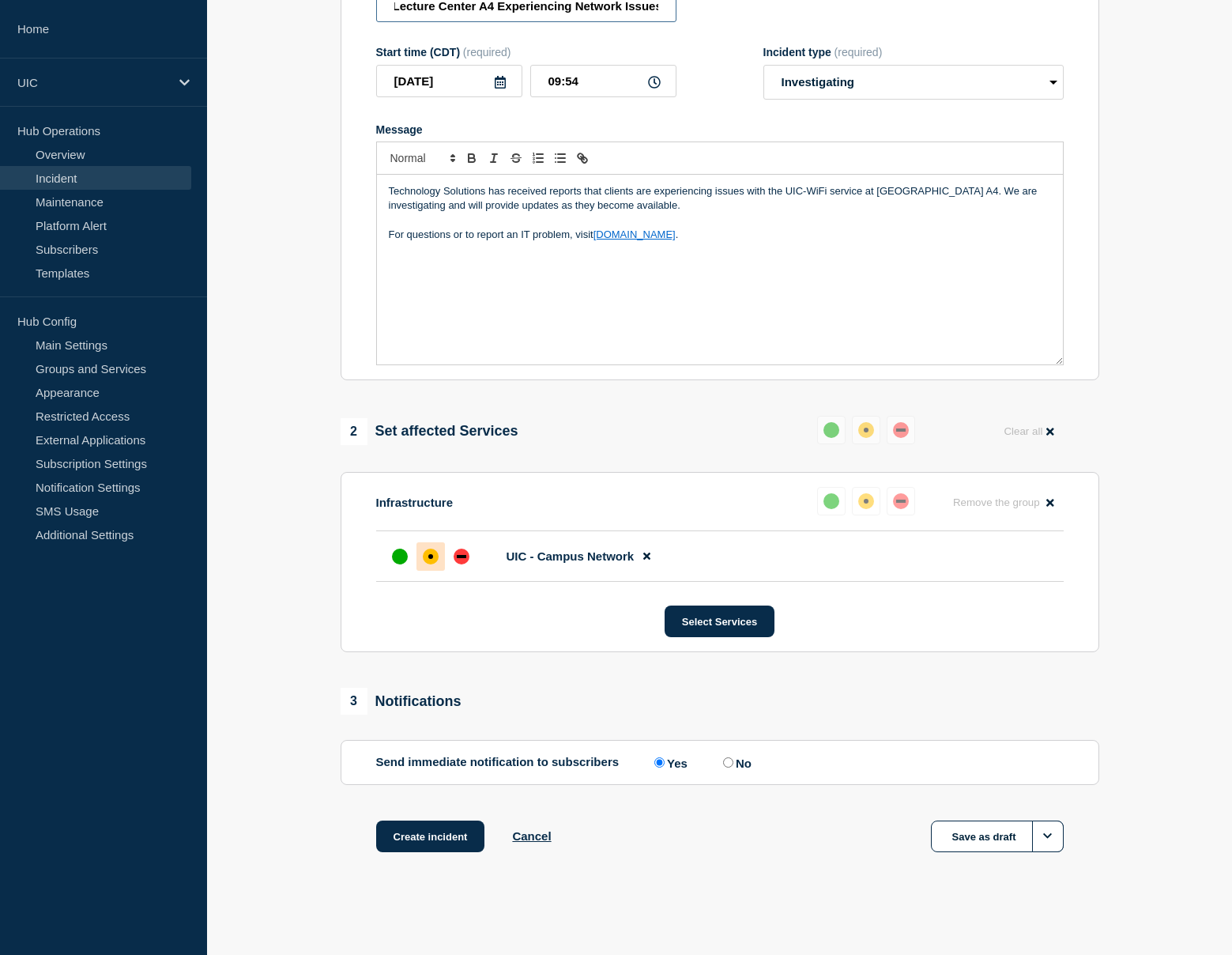
scroll to position [240, 0]
type input "Lecture Center A4 Experiencing Network Issues"
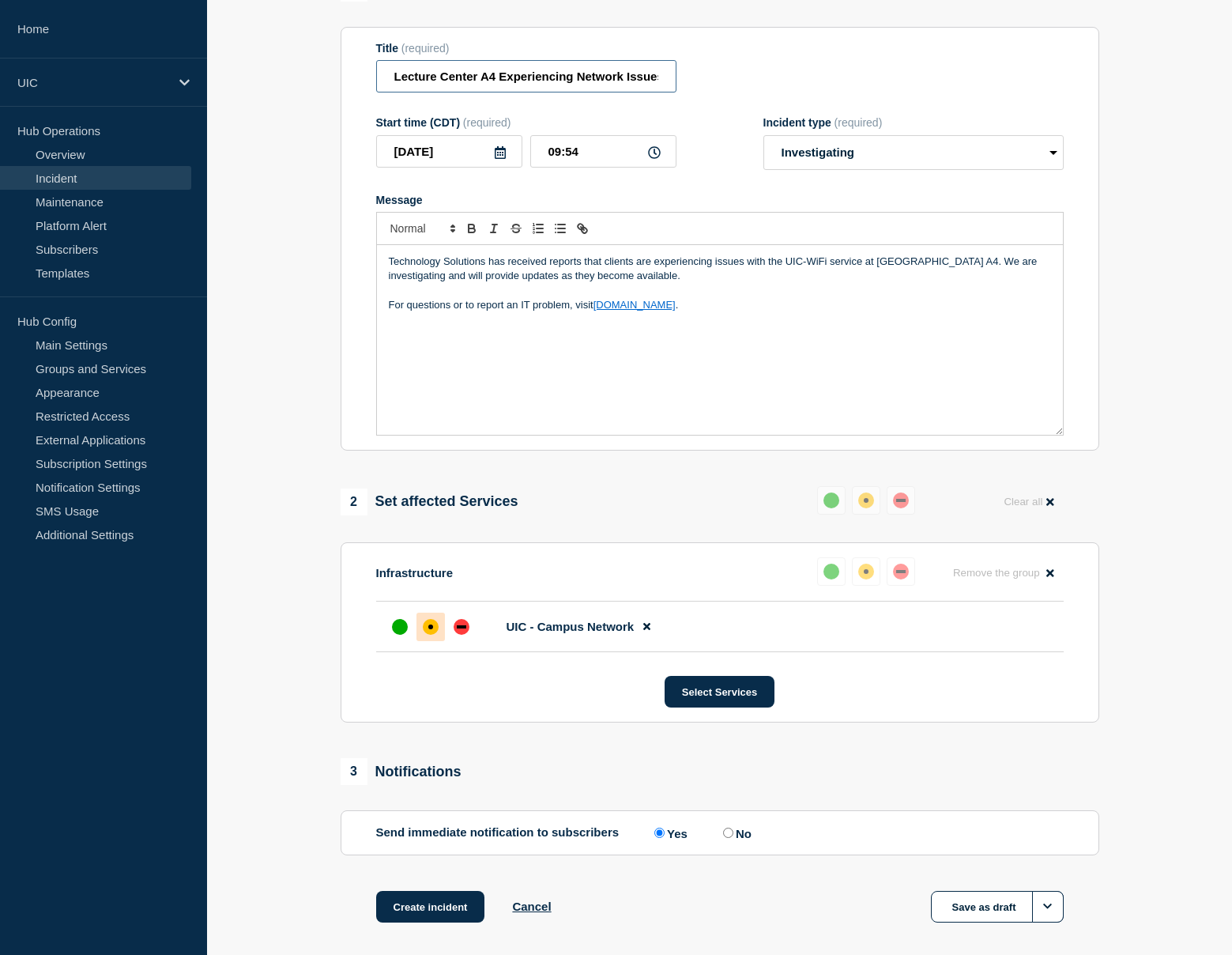
scroll to position [256, 0]
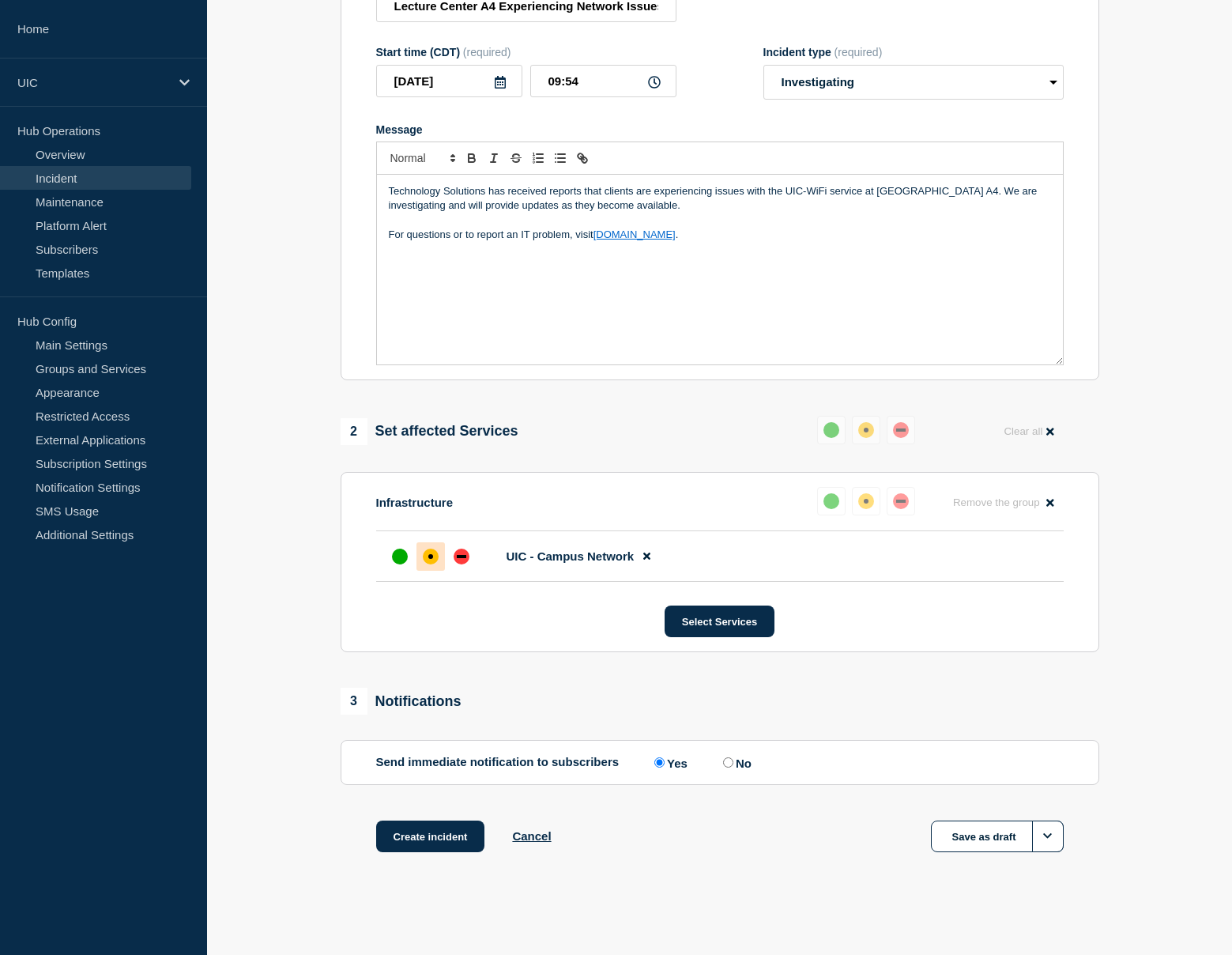
click at [716, 184] on p "Technology Solutions has received reports that clients are experiencing issues …" at bounding box center [719, 198] width 663 height 29
click at [712, 184] on p "Technology Solutions has received reports that clients are experiencing issues …" at bounding box center [719, 198] width 663 height 29
click at [461, 844] on button "Create incident" at bounding box center [431, 837] width 109 height 32
